Goal: Information Seeking & Learning: Learn about a topic

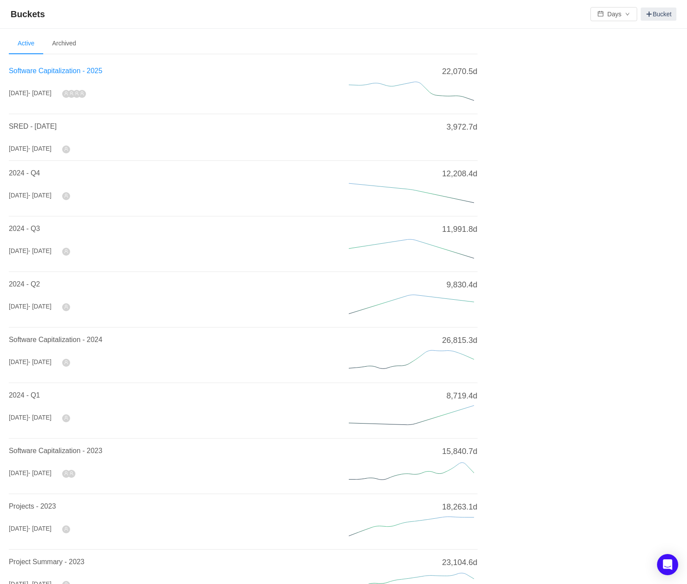
click at [83, 71] on span "Software Capitalization - 2025" at bounding box center [56, 70] width 94 height 7
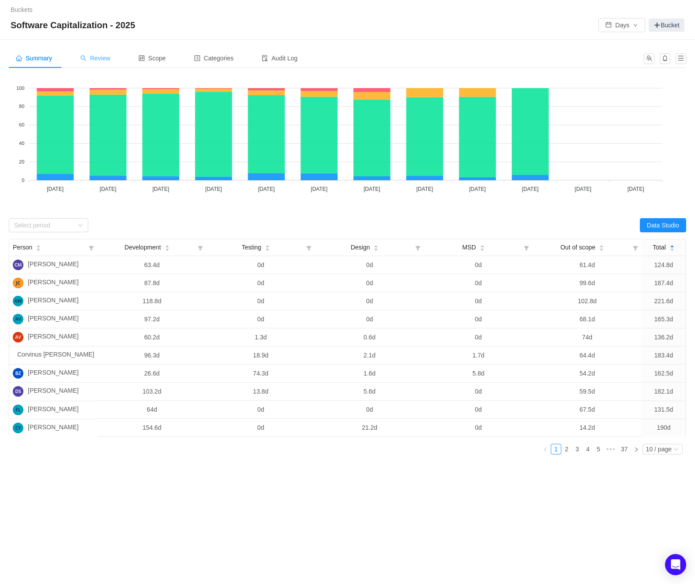
click at [99, 62] on div "Review" at bounding box center [95, 59] width 44 height 20
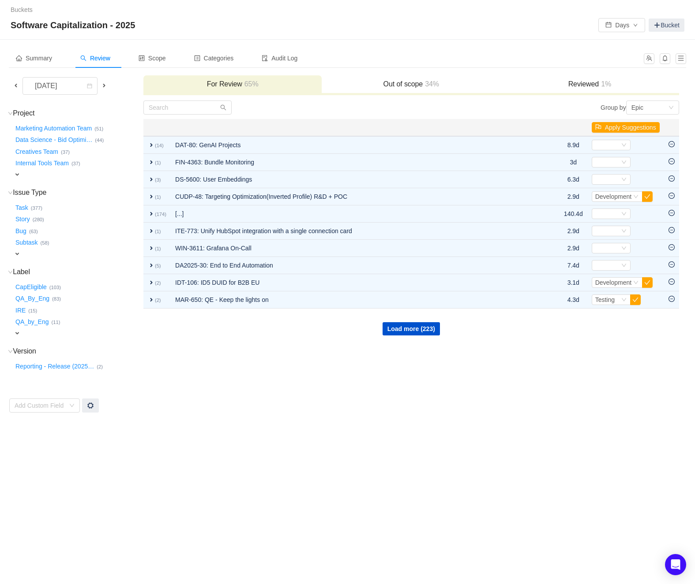
click at [15, 88] on span at bounding box center [15, 85] width 7 height 7
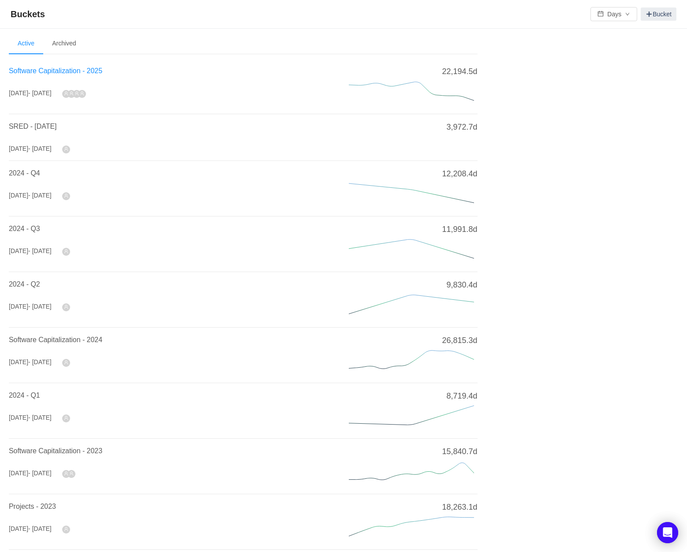
click at [30, 71] on span "Software Capitalization - 2025" at bounding box center [56, 70] width 94 height 7
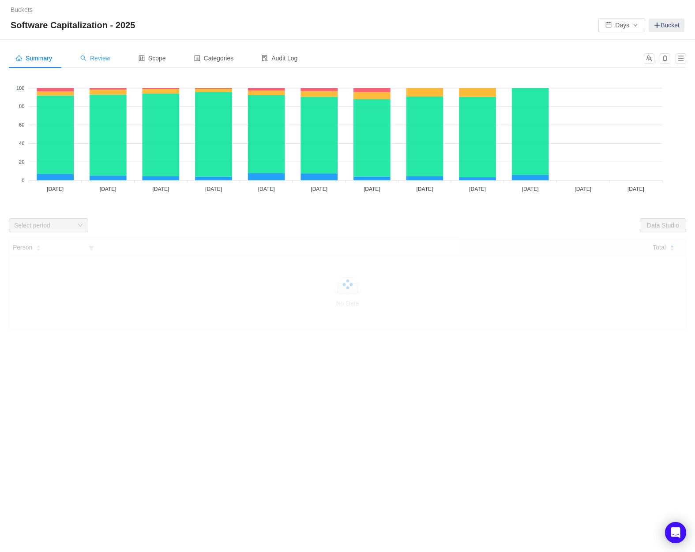
click at [105, 60] on span "Review" at bounding box center [95, 58] width 30 height 7
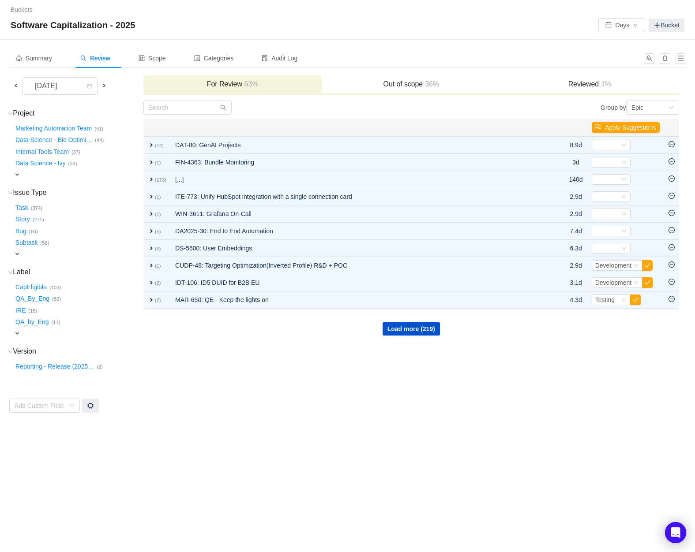
click at [19, 175] on span "expand" at bounding box center [17, 174] width 7 height 7
click at [19, 175] on div "Select value" at bounding box center [52, 175] width 70 height 9
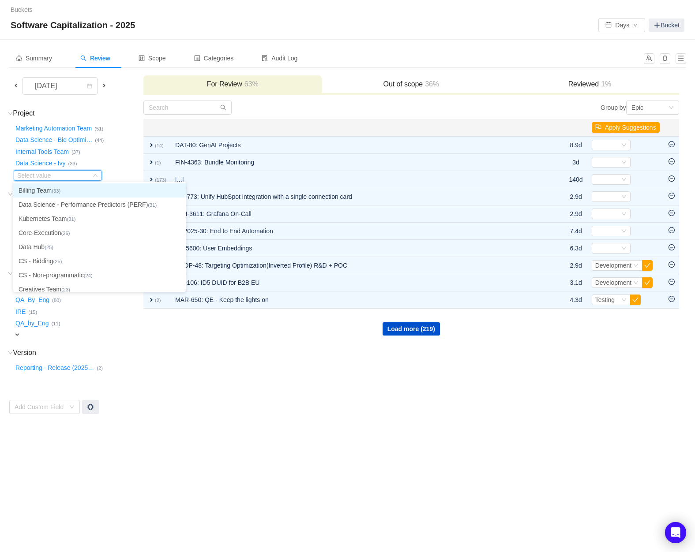
click at [27, 194] on li "Billing Team (33)" at bounding box center [99, 191] width 172 height 14
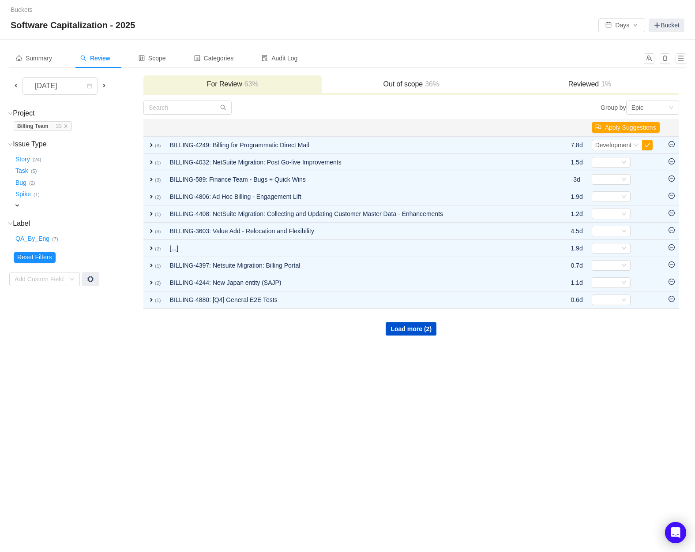
click at [15, 86] on span at bounding box center [15, 85] width 7 height 7
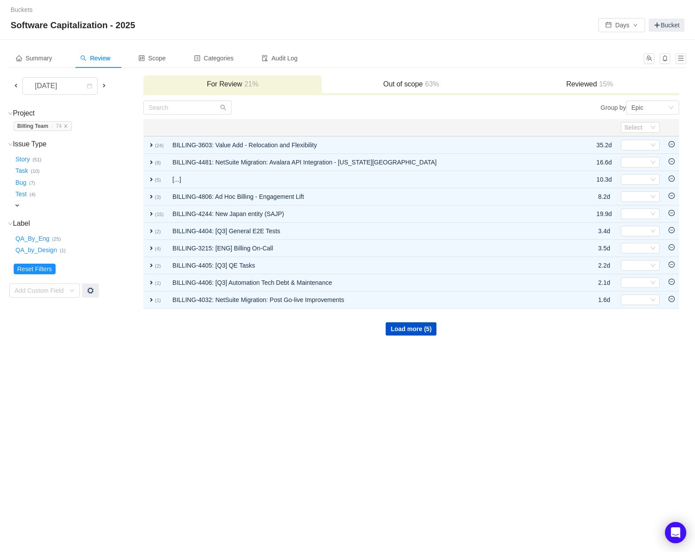
click at [18, 87] on span at bounding box center [15, 85] width 7 height 7
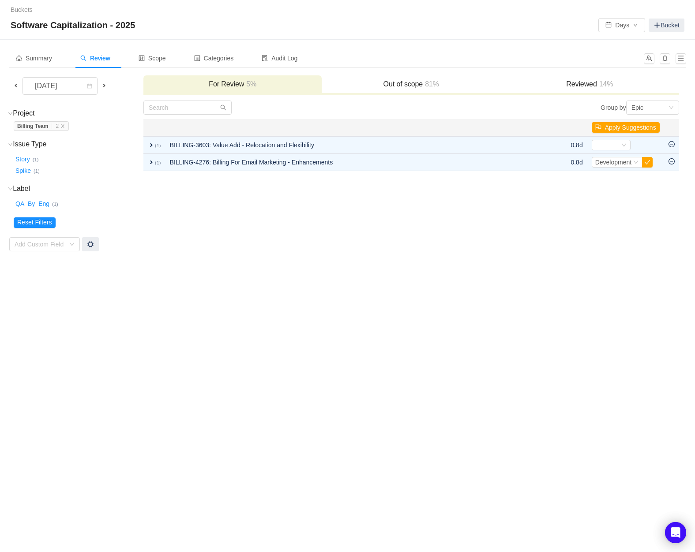
click at [18, 87] on span at bounding box center [15, 85] width 7 height 7
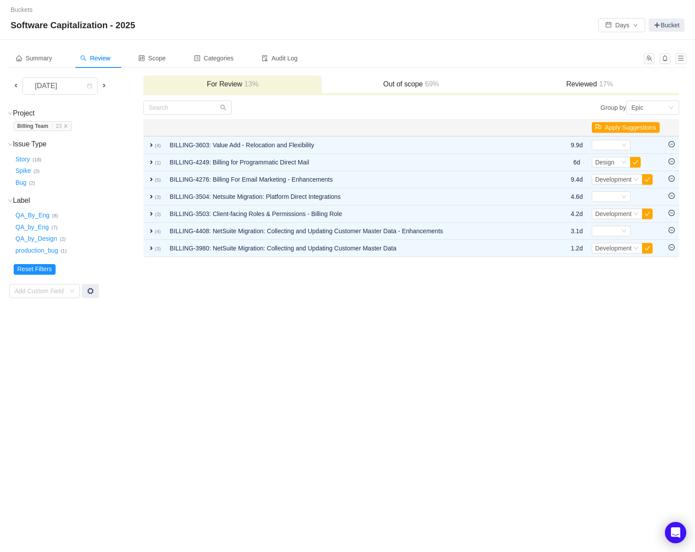
click at [111, 93] on div "[DATE]" at bounding box center [75, 86] width 133 height 18
click at [107, 86] on span at bounding box center [104, 85] width 7 height 7
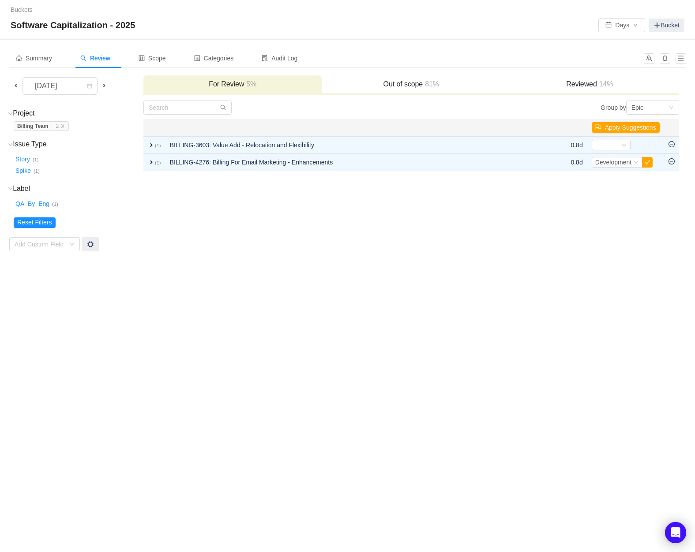
click at [405, 87] on h3 "Out of scope 81%" at bounding box center [411, 84] width 170 height 9
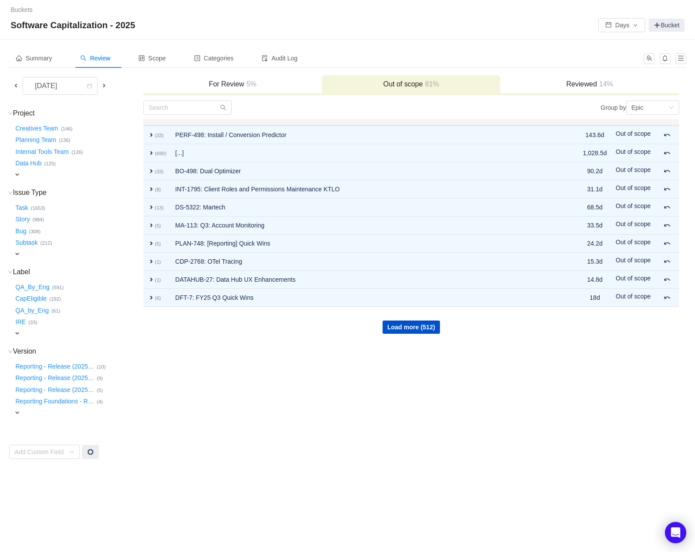
click at [403, 86] on h3 "Out of scope 81%" at bounding box center [411, 84] width 170 height 9
click at [235, 74] on div "Summary Review Scope Categories Audit Log" at bounding box center [347, 62] width 677 height 26
click at [18, 172] on span "expand" at bounding box center [17, 174] width 7 height 7
click at [18, 172] on div "Select value" at bounding box center [52, 175] width 70 height 9
type input "bill"
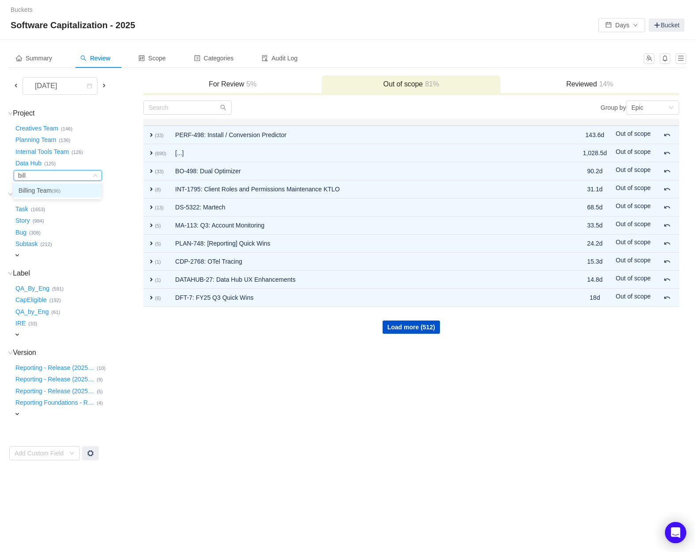
click at [28, 184] on li "Billing Team (96)" at bounding box center [57, 191] width 88 height 14
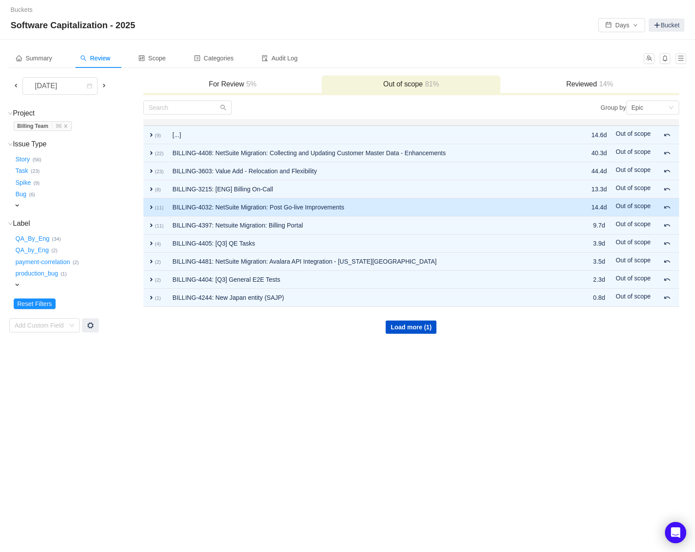
click at [153, 207] on span "expand" at bounding box center [151, 207] width 7 height 7
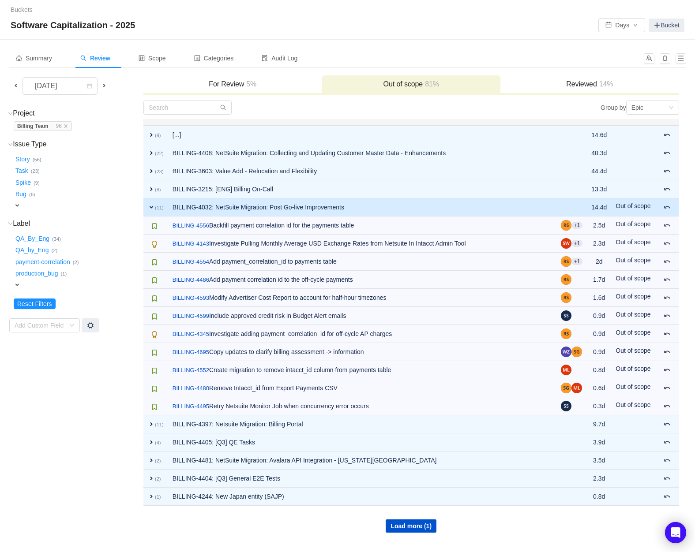
click at [153, 207] on span "expand" at bounding box center [151, 207] width 7 height 7
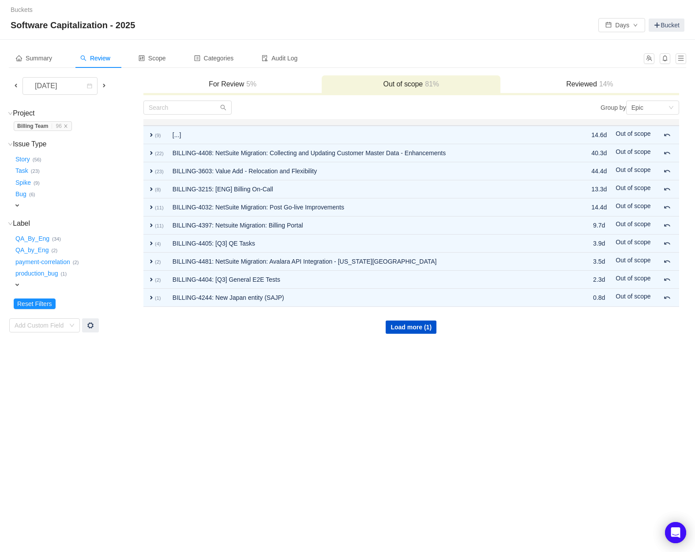
click at [18, 86] on span at bounding box center [15, 85] width 7 height 7
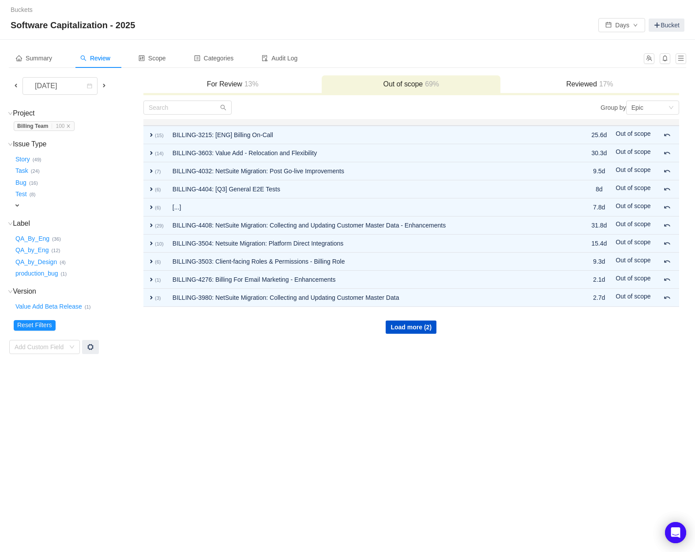
click at [17, 203] on span "expand" at bounding box center [17, 205] width 7 height 7
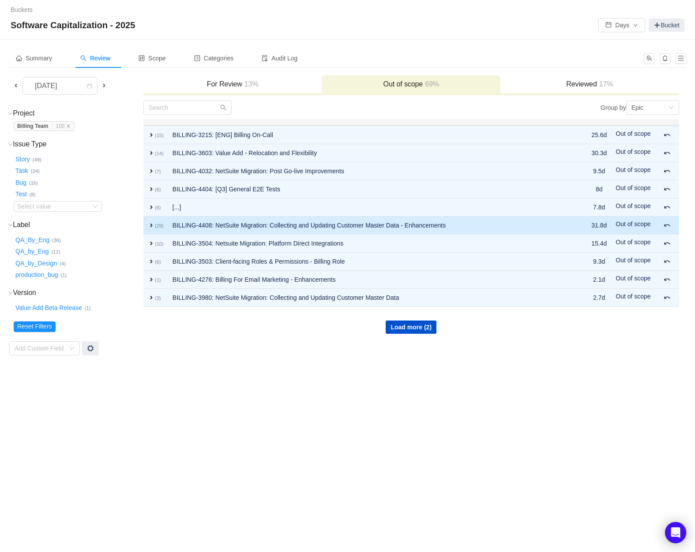
click at [148, 224] on span "expand" at bounding box center [151, 225] width 7 height 7
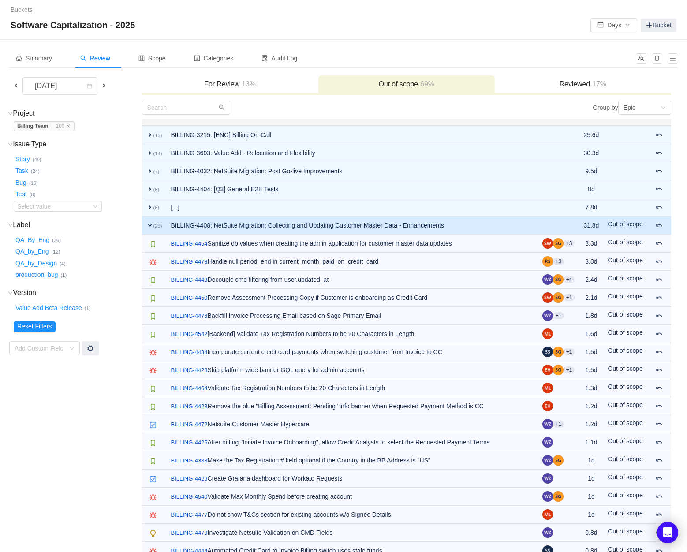
click at [180, 78] on div "For Review 13%" at bounding box center [230, 84] width 176 height 19
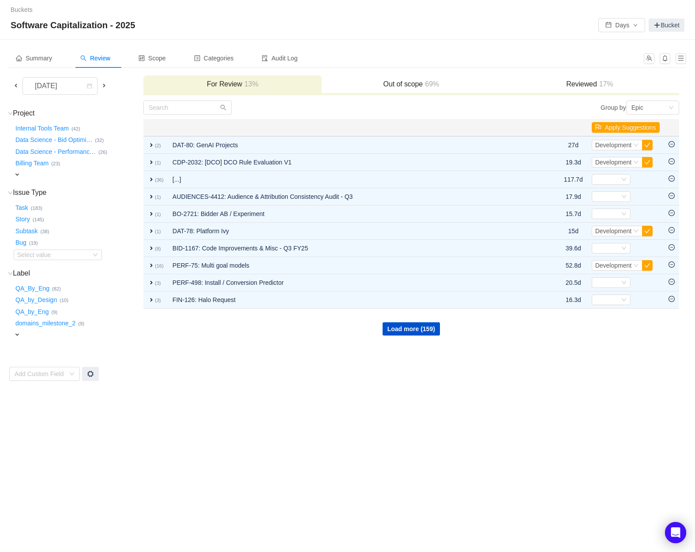
click at [105, 85] on span at bounding box center [104, 85] width 7 height 7
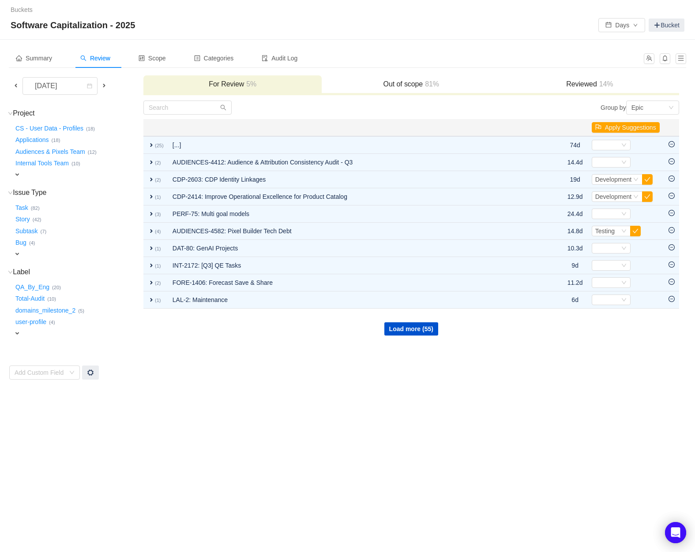
click at [258, 346] on td "Group by Epic You will see tickets here after they were marked as out of scope …" at bounding box center [411, 240] width 536 height 280
click at [107, 86] on span at bounding box center [104, 85] width 7 height 7
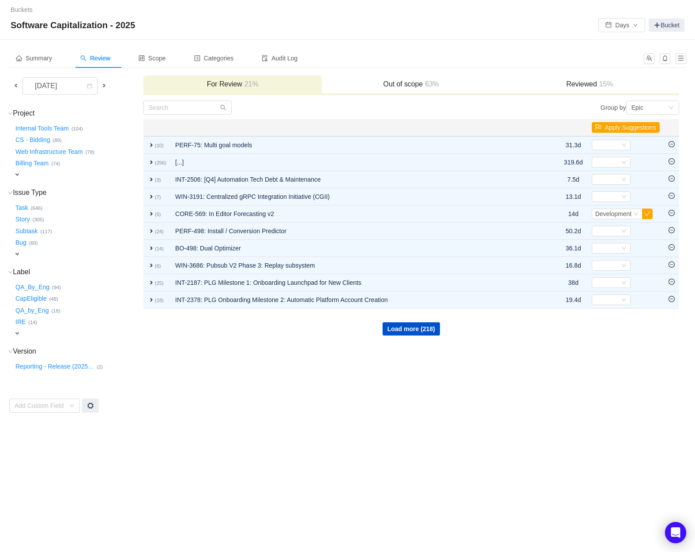
click at [401, 401] on td "Group by Epic You will see tickets here after they were marked as out of scope …" at bounding box center [411, 256] width 536 height 313
click at [28, 165] on button "Billing Team …" at bounding box center [32, 164] width 37 height 14
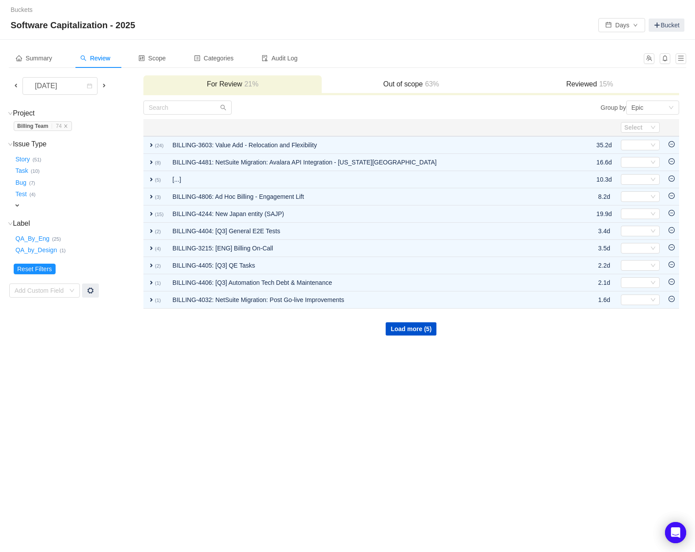
click at [380, 91] on div "Out of scope 63%" at bounding box center [411, 84] width 179 height 19
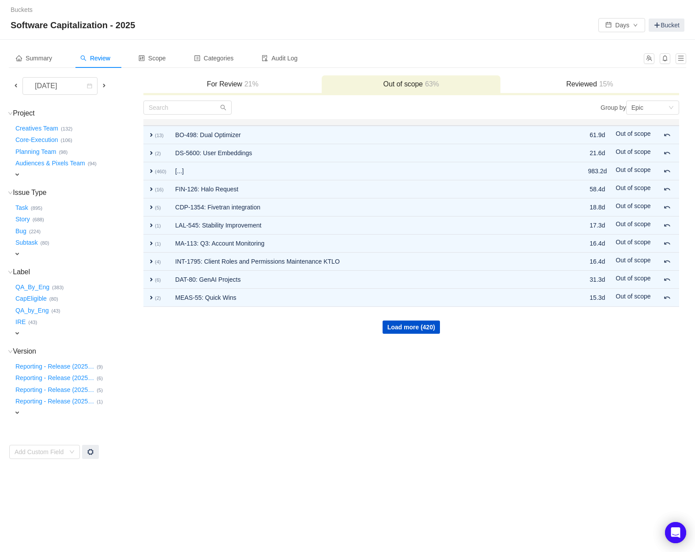
click at [20, 175] on span "expand" at bounding box center [17, 174] width 7 height 7
click at [24, 176] on div "Select value" at bounding box center [52, 175] width 70 height 9
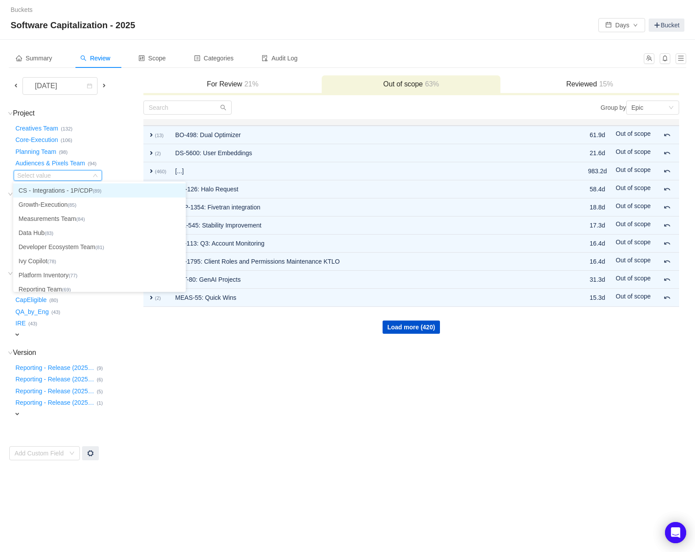
type input "b"
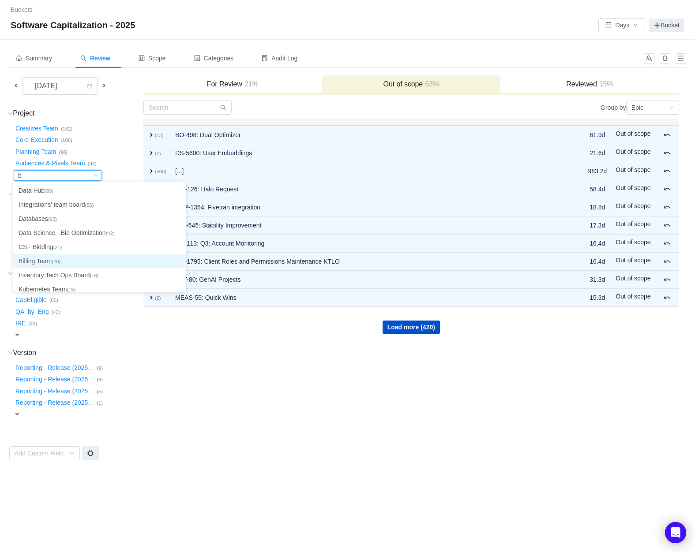
click at [57, 257] on li "Billing Team (20)" at bounding box center [99, 261] width 172 height 14
